Goal: Book appointment/travel/reservation

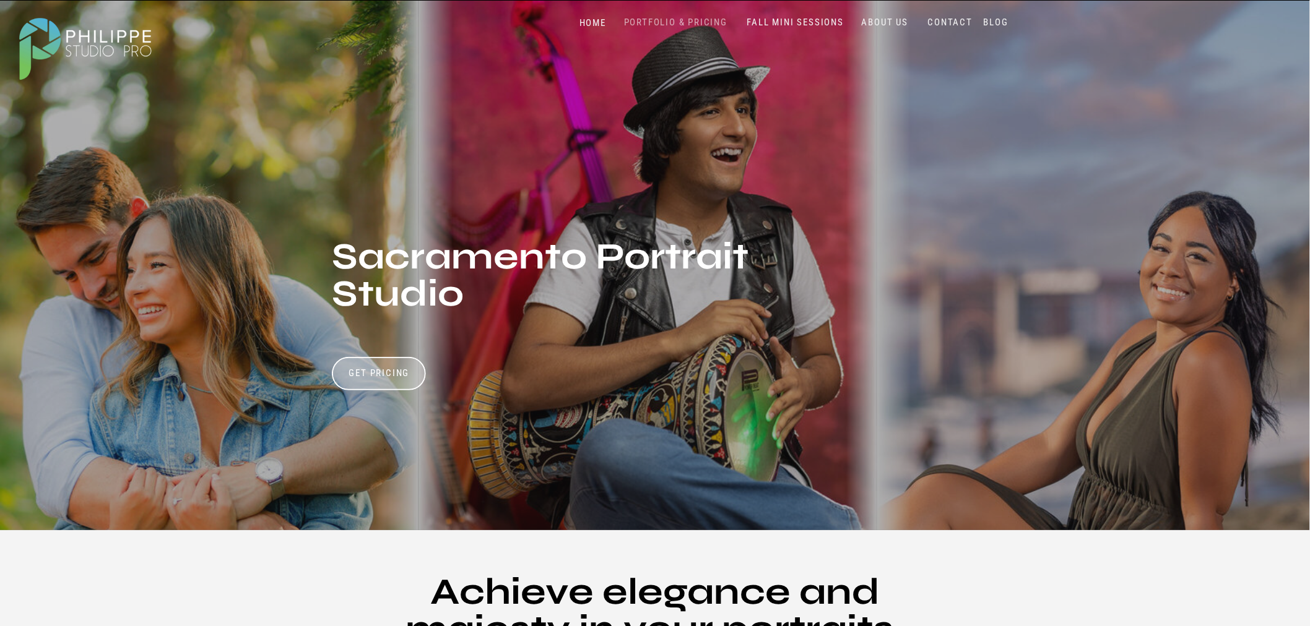
click at [671, 27] on nav "PORTFOLIO & PRICING" at bounding box center [675, 23] width 113 height 12
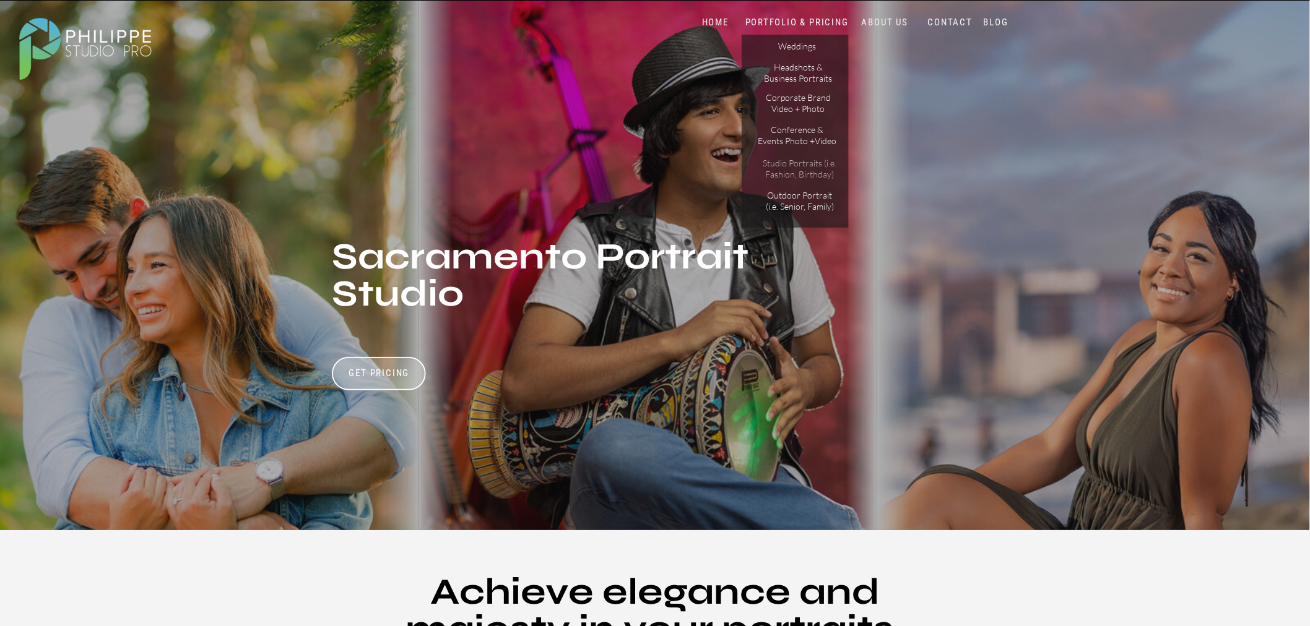
click at [808, 171] on p "Studio Portraits (i.e. Fashion, Birthday)" at bounding box center [799, 169] width 84 height 22
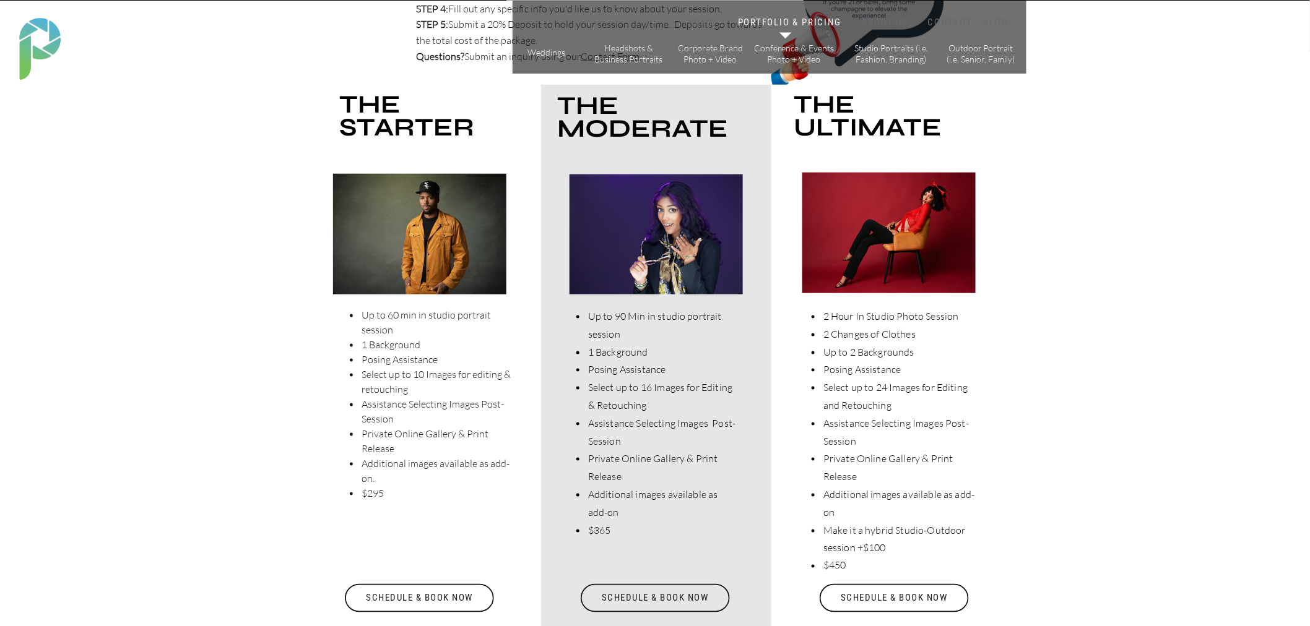
scroll to position [2544, 0]
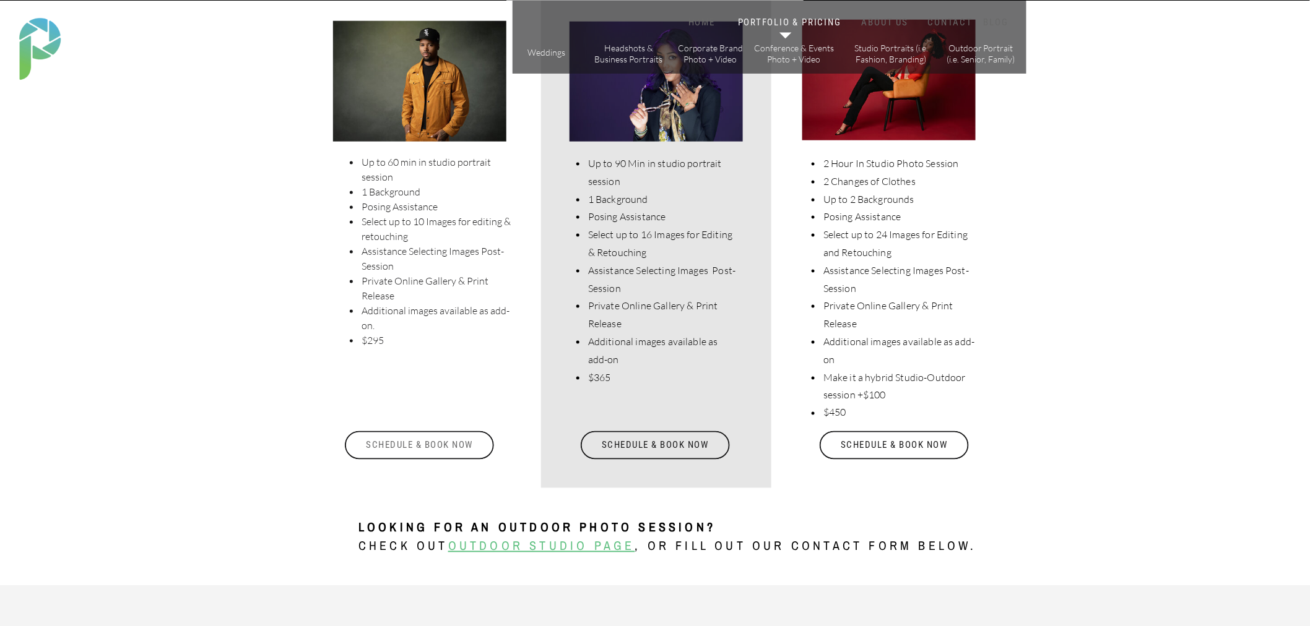
click at [439, 436] on div "Schedule & Book Now" at bounding box center [419, 445] width 152 height 28
